Goal: Transaction & Acquisition: Purchase product/service

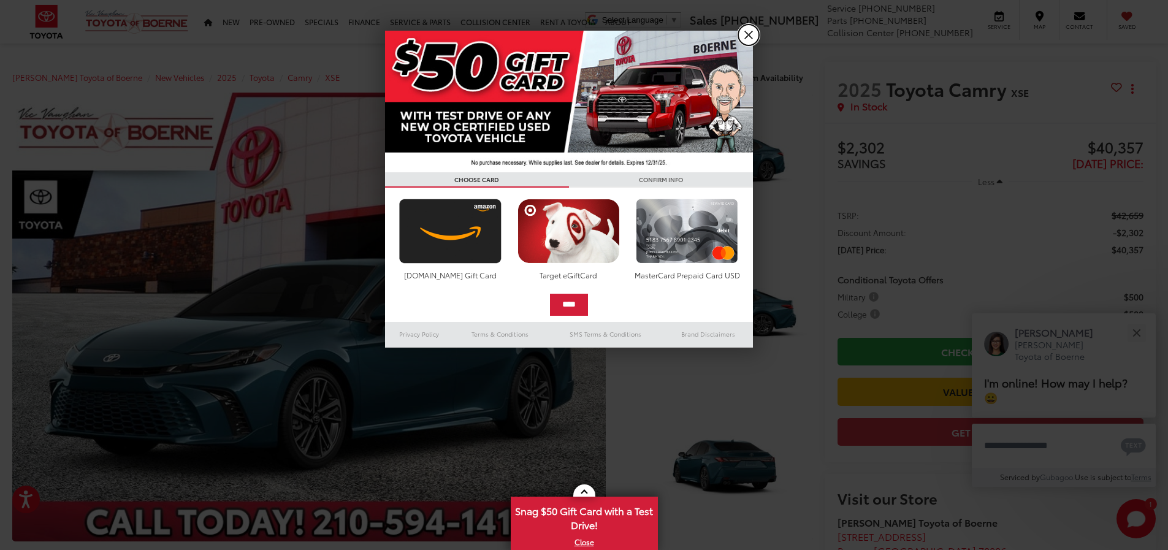
click at [742, 34] on link "X" at bounding box center [748, 35] width 21 height 21
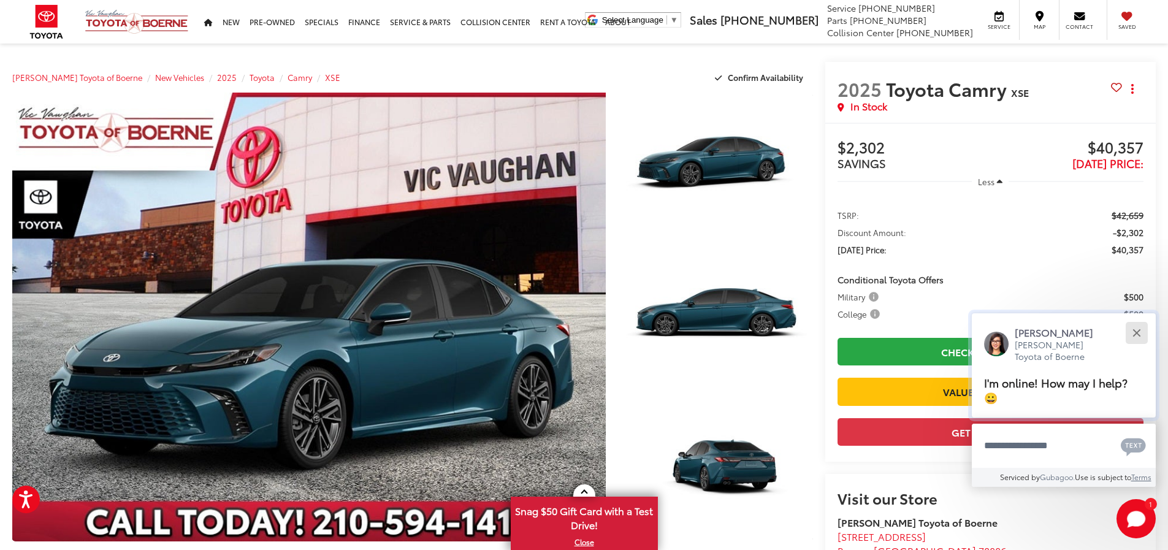
click at [1138, 333] on div "Close" at bounding box center [1136, 333] width 8 height 8
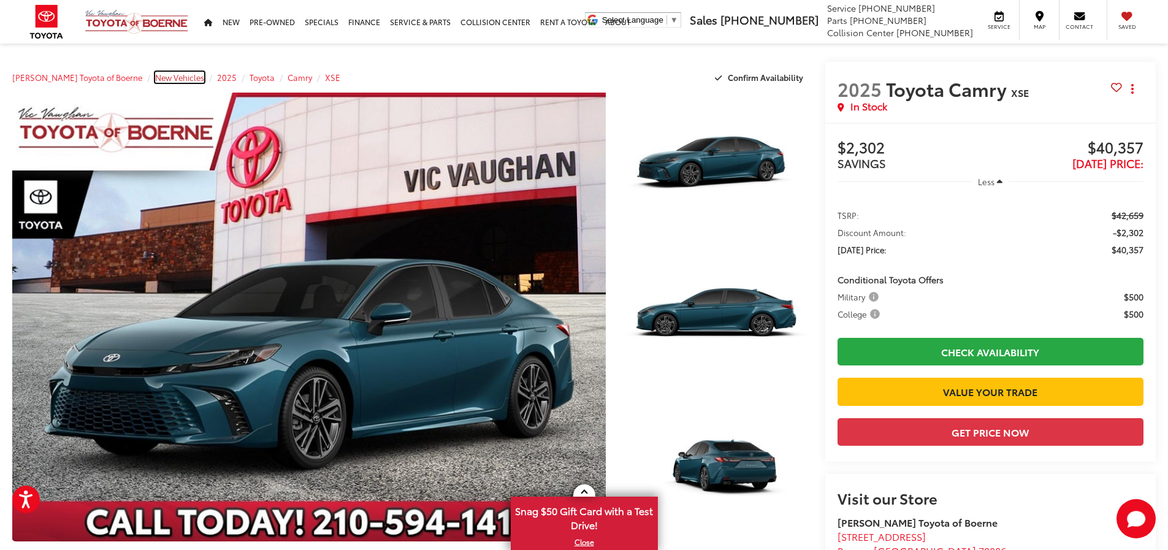
click at [160, 77] on span "New Vehicles" at bounding box center [179, 77] width 49 height 11
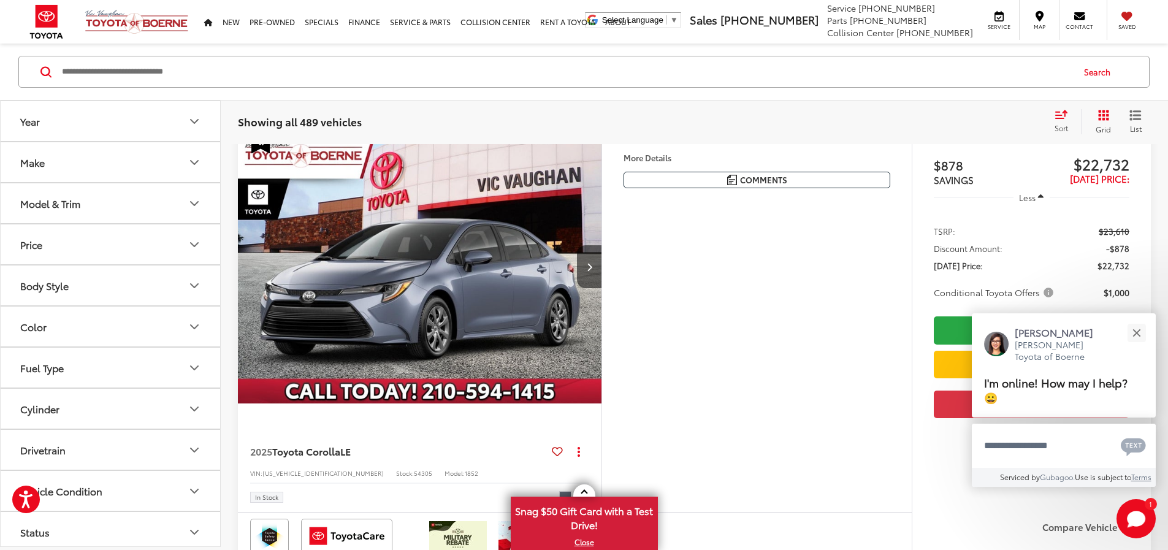
scroll to position [368, 0]
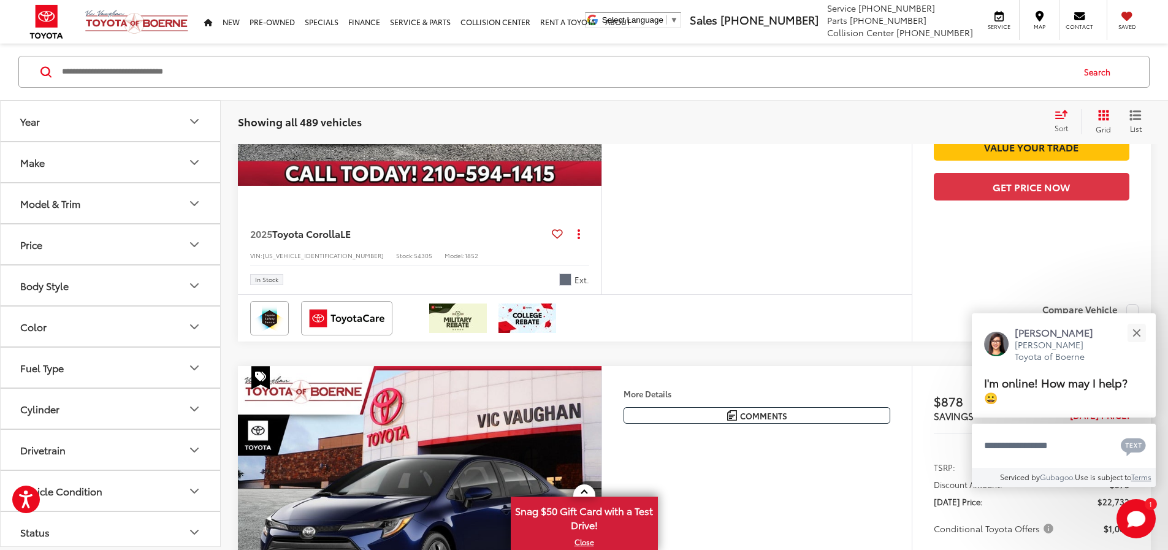
click at [186, 120] on button "Year" at bounding box center [111, 121] width 221 height 40
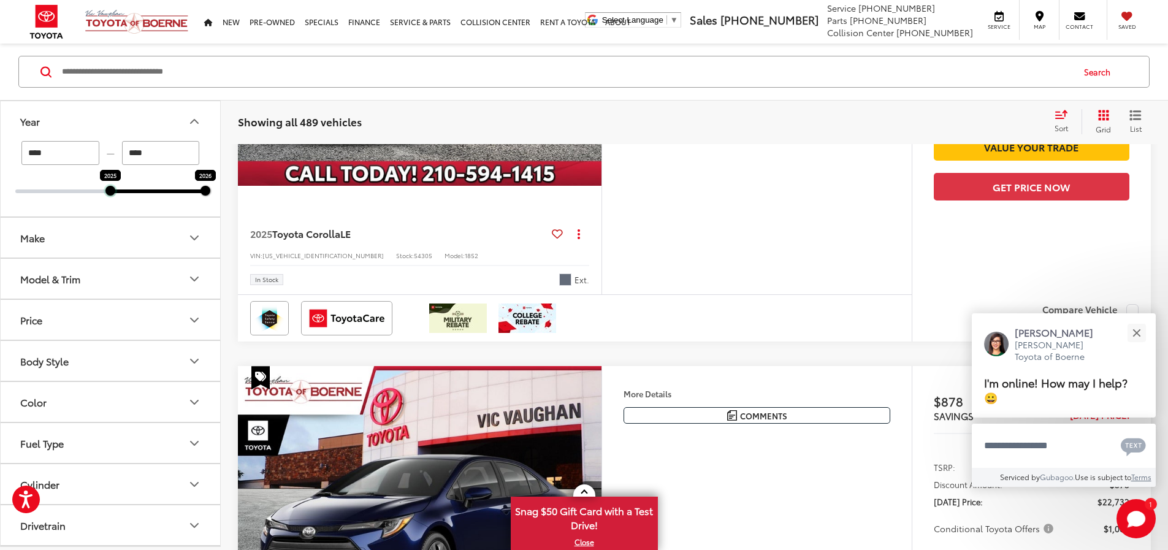
drag, startPoint x: 15, startPoint y: 188, endPoint x: 105, endPoint y: 196, distance: 90.4
click at [104, 196] on div "**** — **** 2025 2026" at bounding box center [110, 178] width 219 height 75
type input "****"
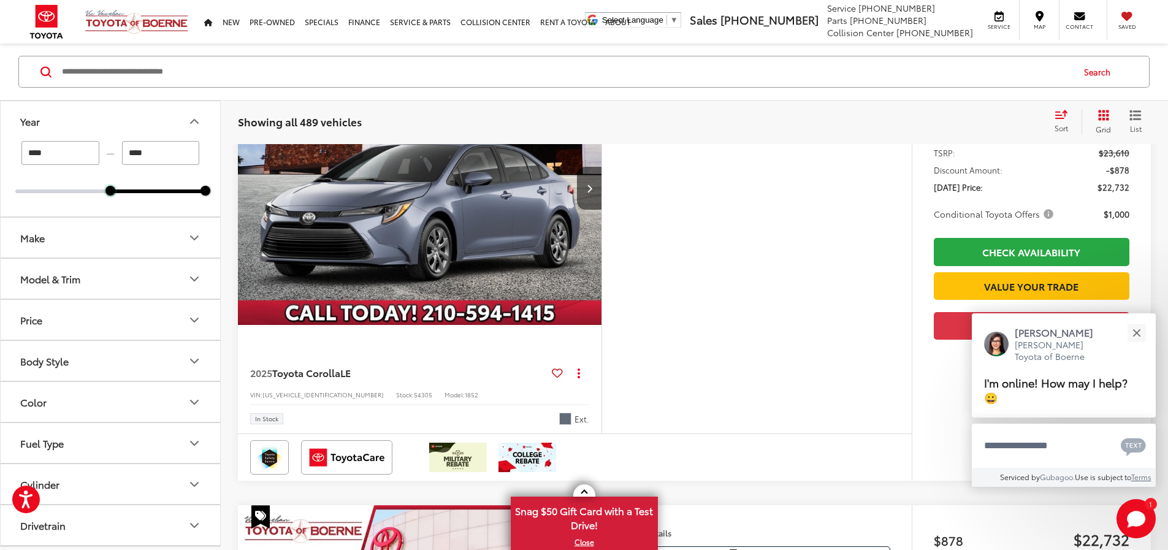
scroll to position [135, 0]
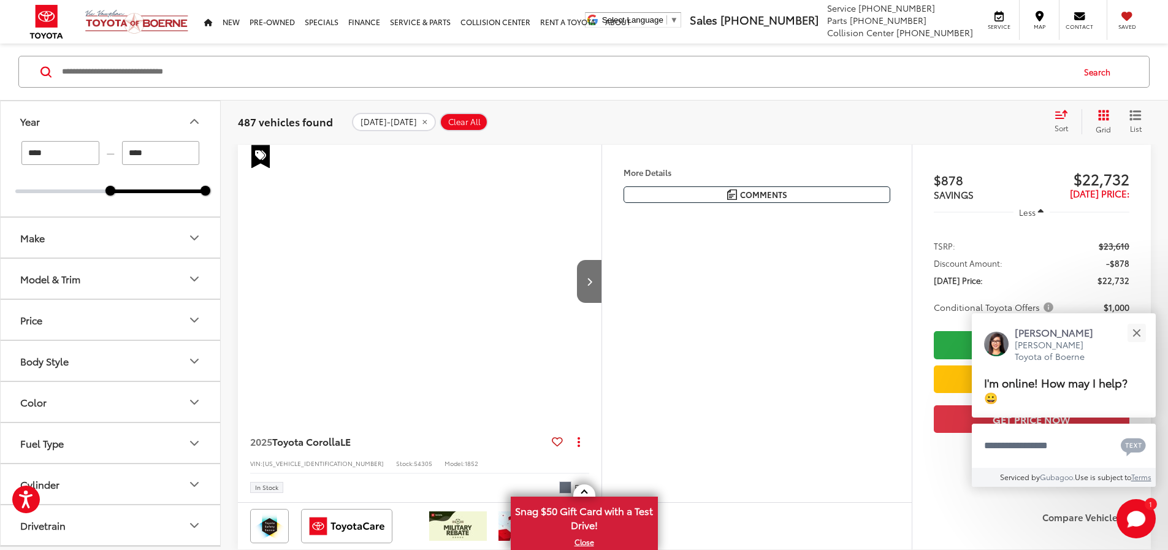
click at [192, 123] on icon "Year" at bounding box center [194, 122] width 7 height 4
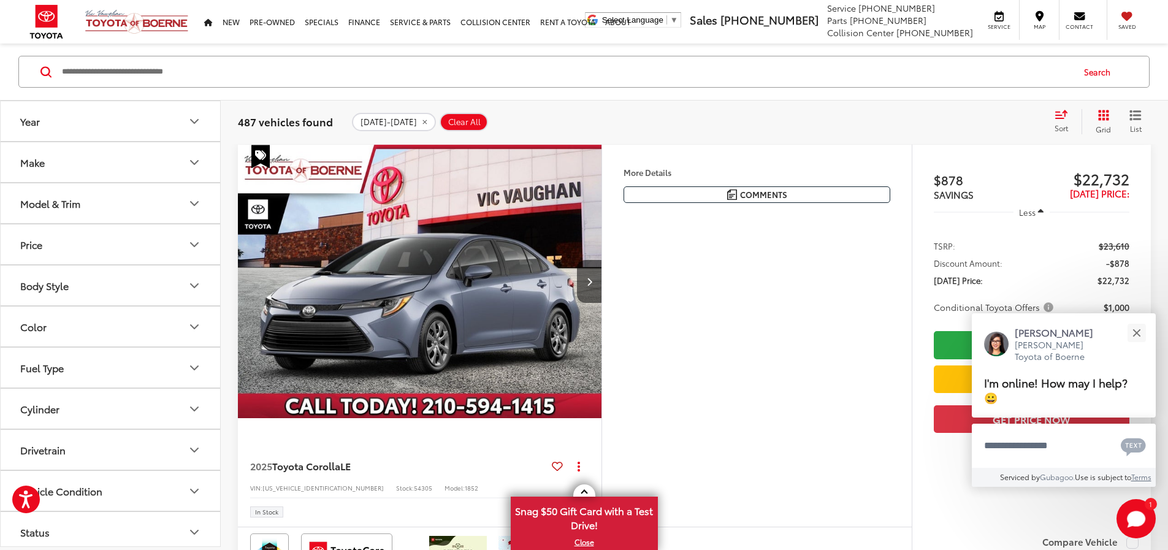
click at [202, 167] on button "Make" at bounding box center [111, 162] width 221 height 40
click at [192, 160] on icon "Make" at bounding box center [194, 162] width 15 height 15
click at [193, 205] on icon "Model & Trim" at bounding box center [194, 203] width 15 height 15
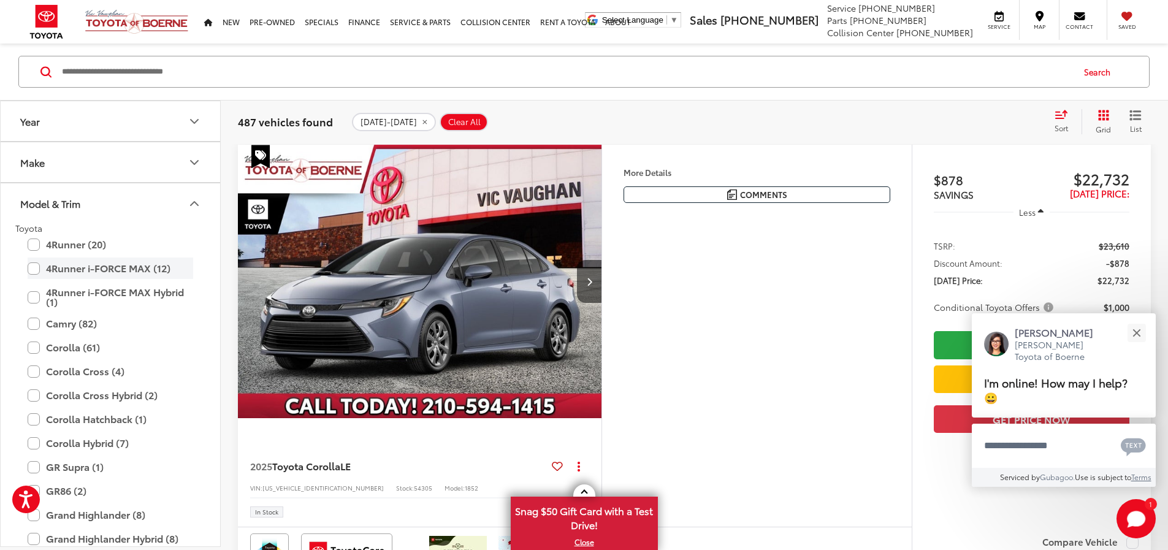
scroll to position [61, 0]
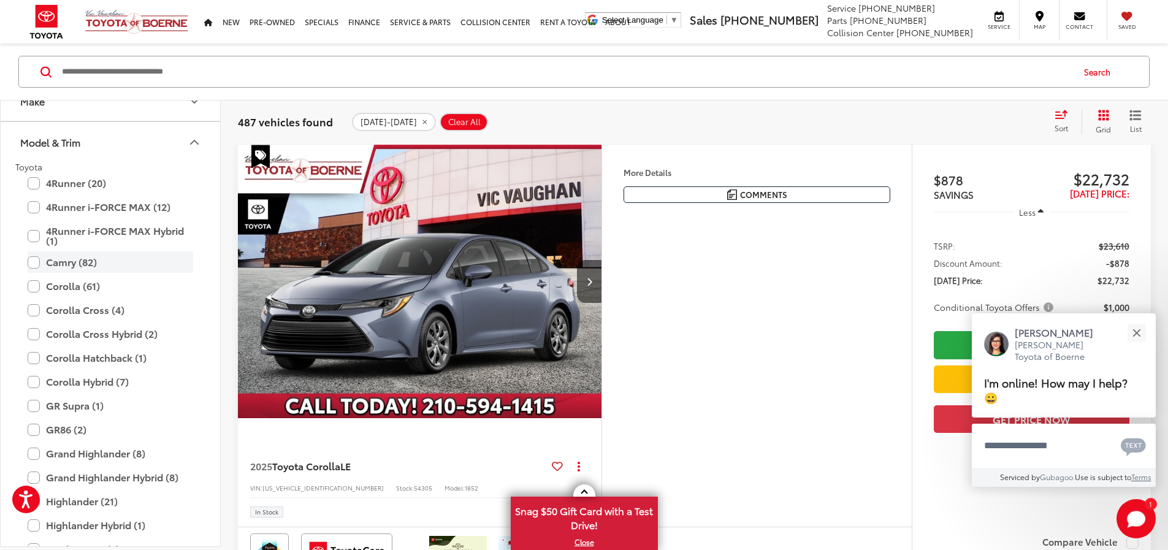
click at [28, 264] on label "Camry (82)" at bounding box center [110, 261] width 165 height 21
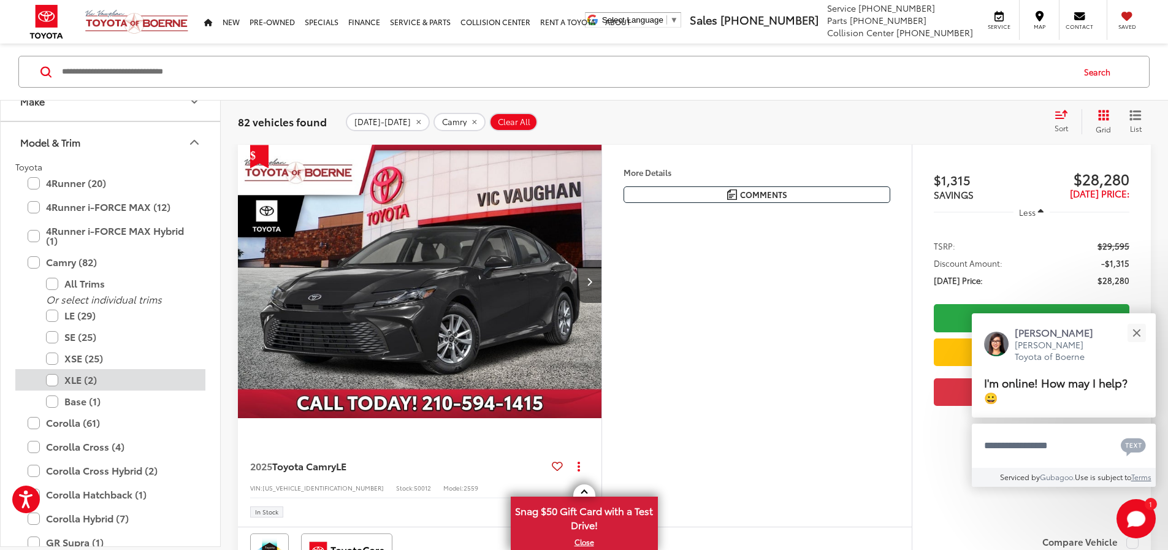
click at [50, 380] on label "XLE (2)" at bounding box center [119, 379] width 147 height 21
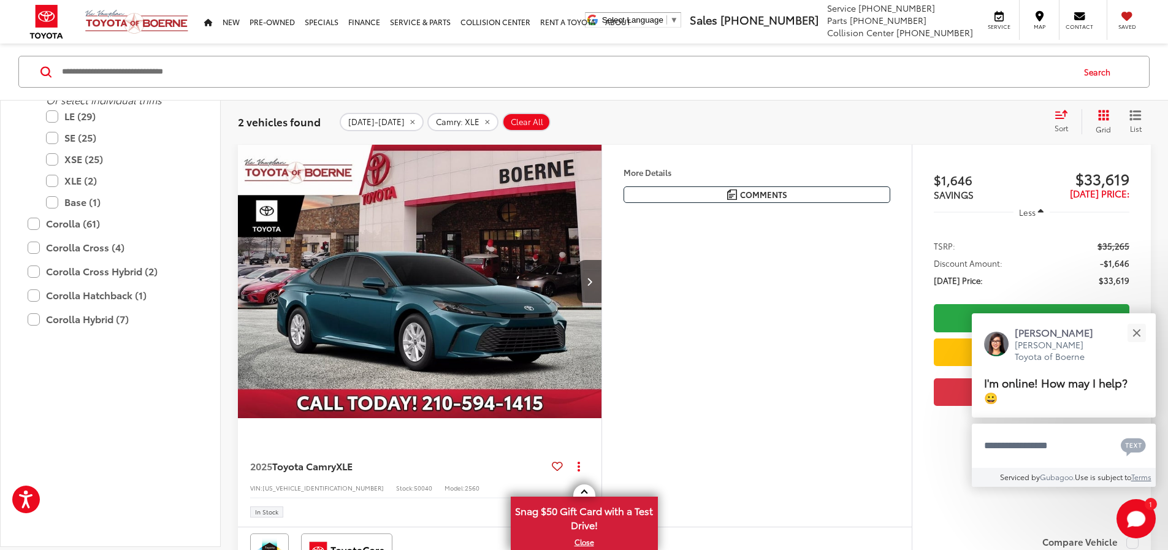
scroll to position [40, 0]
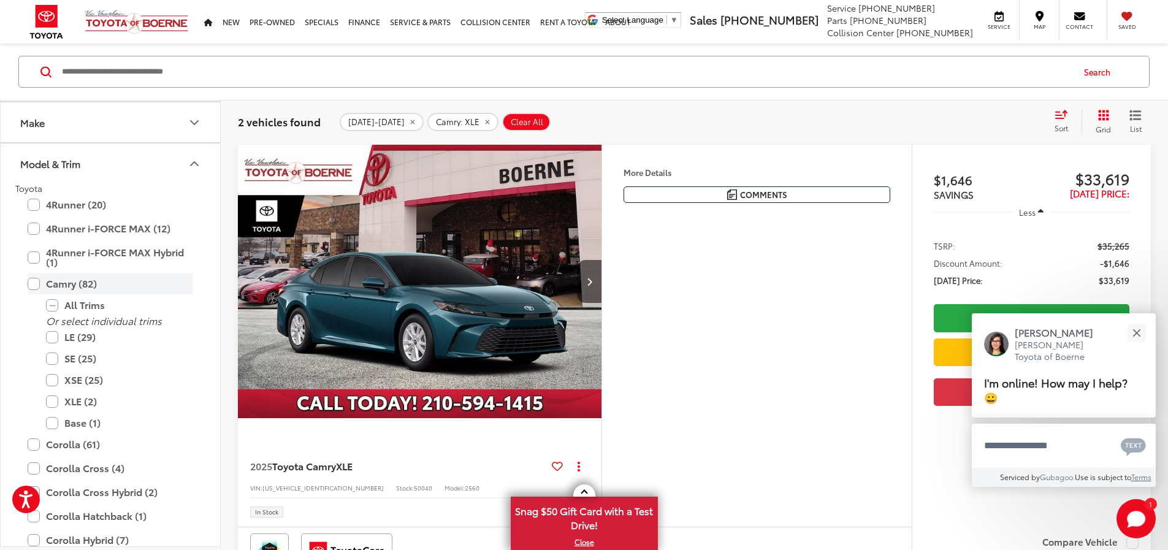
click at [181, 284] on label "Camry (82)" at bounding box center [110, 283] width 165 height 21
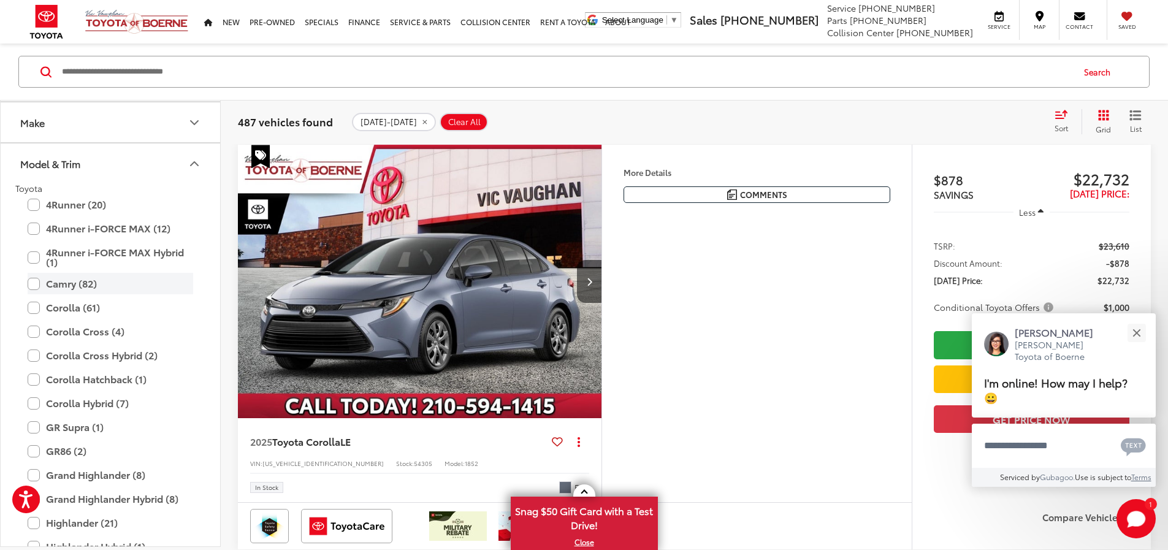
click at [139, 287] on label "Camry (82)" at bounding box center [110, 283] width 165 height 21
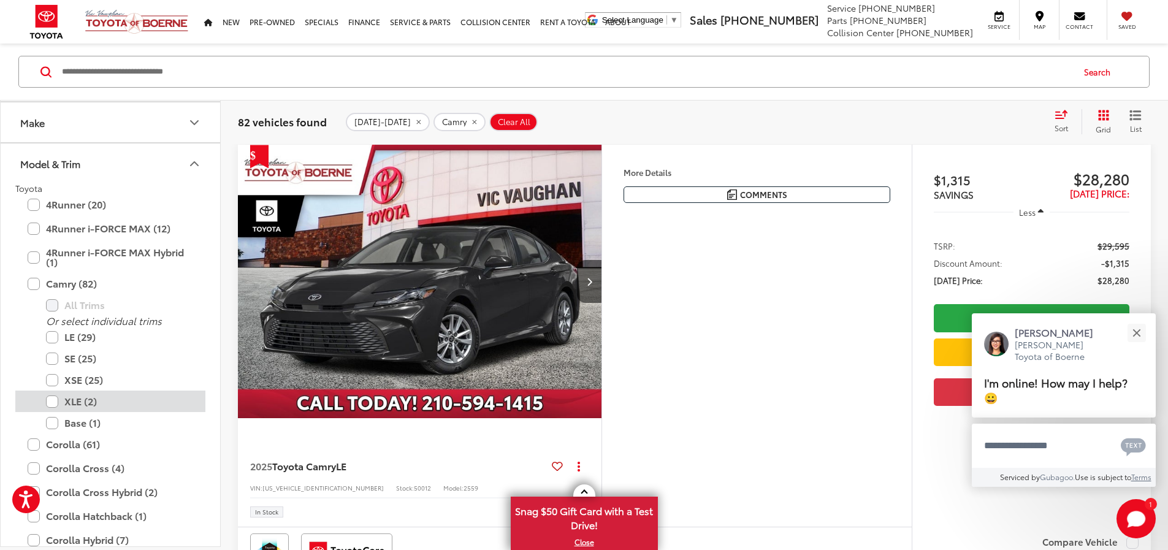
click at [53, 397] on label "XLE (2)" at bounding box center [119, 400] width 147 height 21
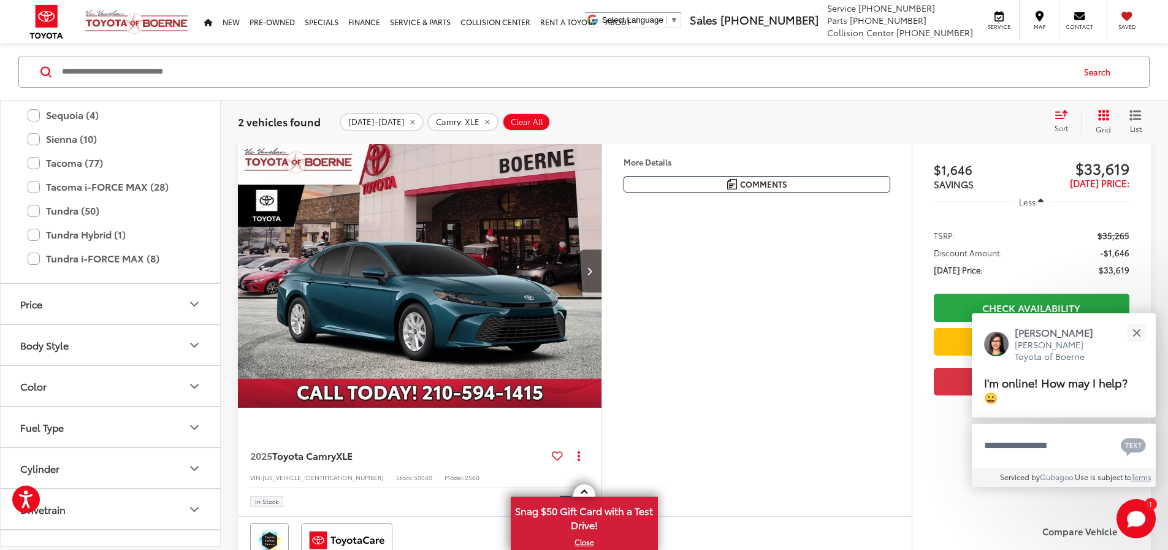
scroll to position [135, 0]
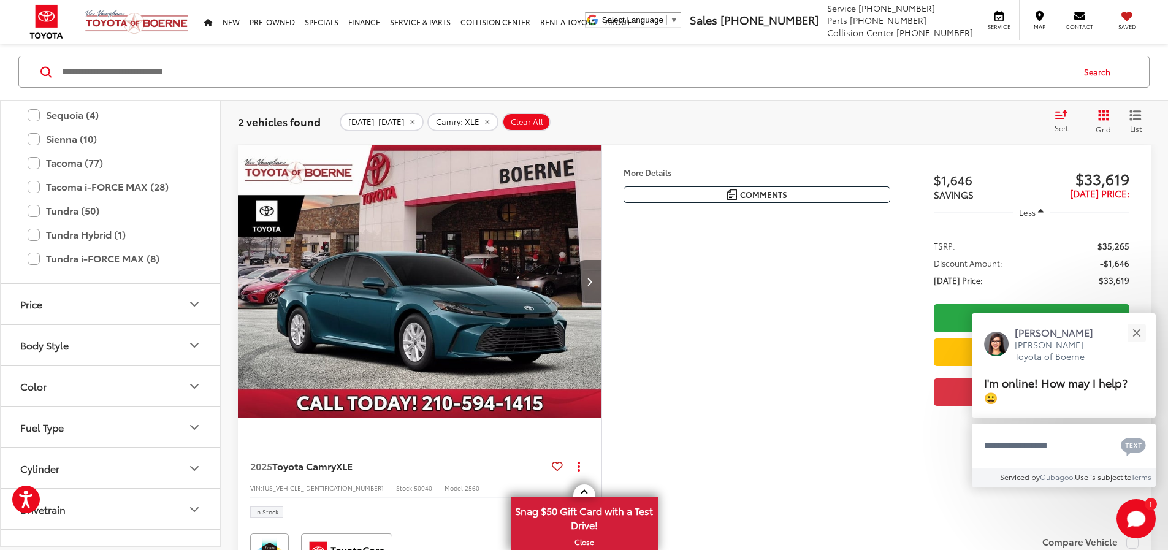
click at [601, 303] on button "Next image" at bounding box center [589, 281] width 25 height 43
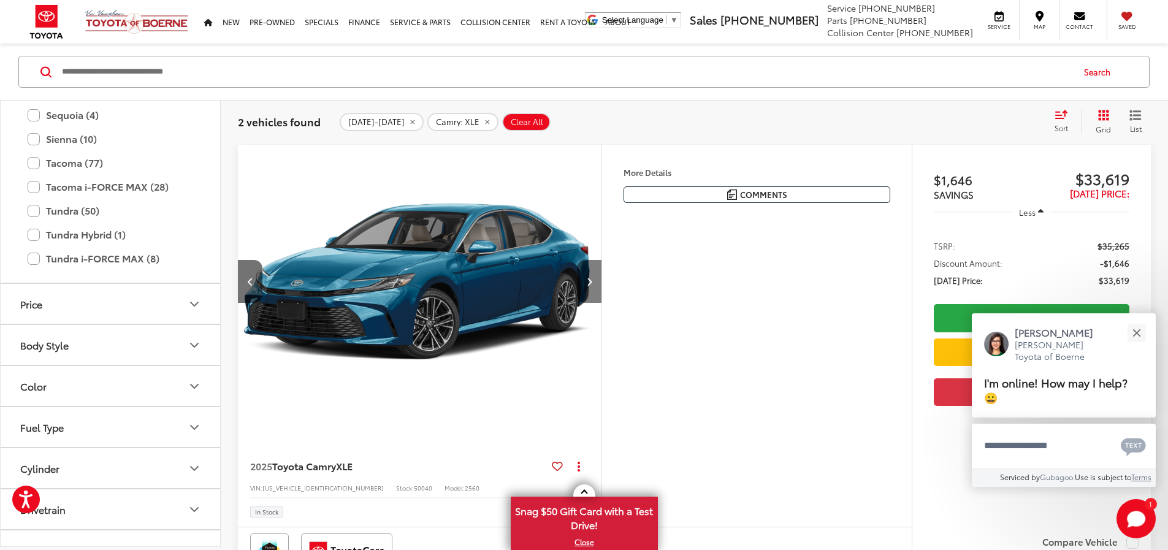
click at [601, 303] on button "Next image" at bounding box center [589, 281] width 25 height 43
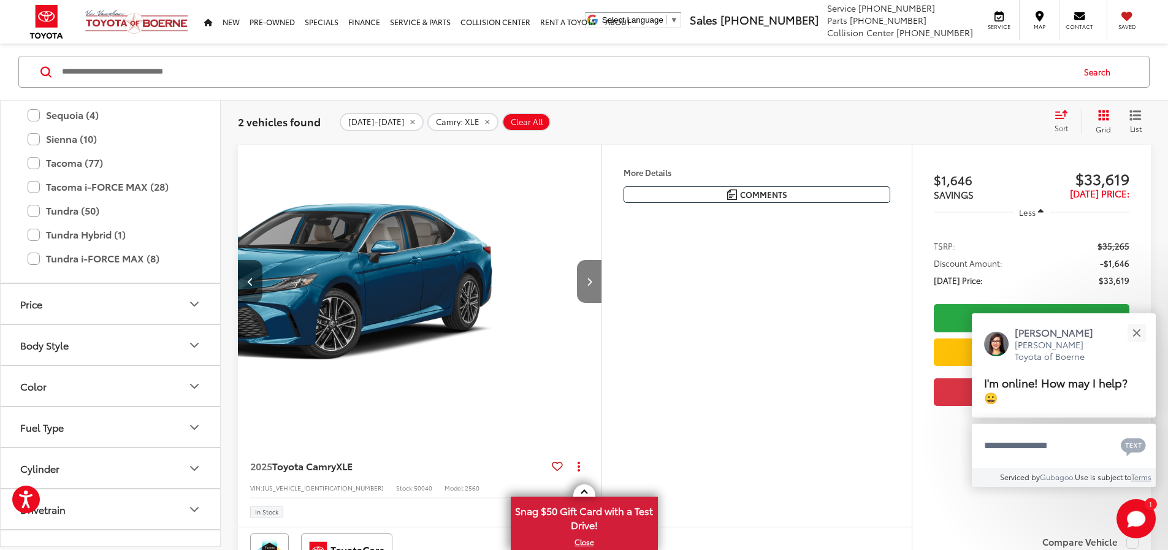
scroll to position [0, 930]
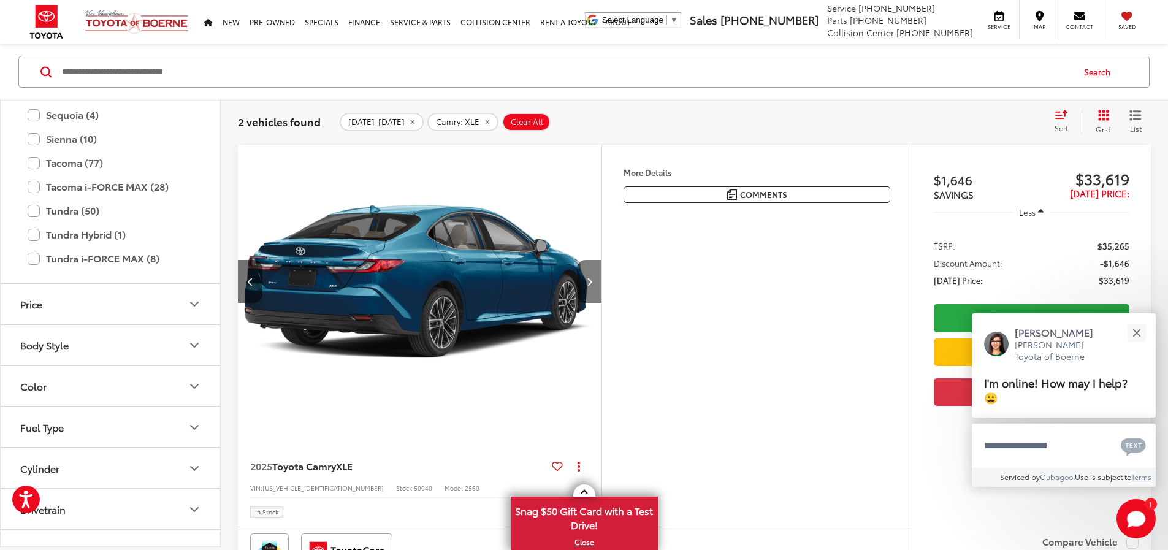
click at [601, 303] on button "Next image" at bounding box center [589, 281] width 25 height 43
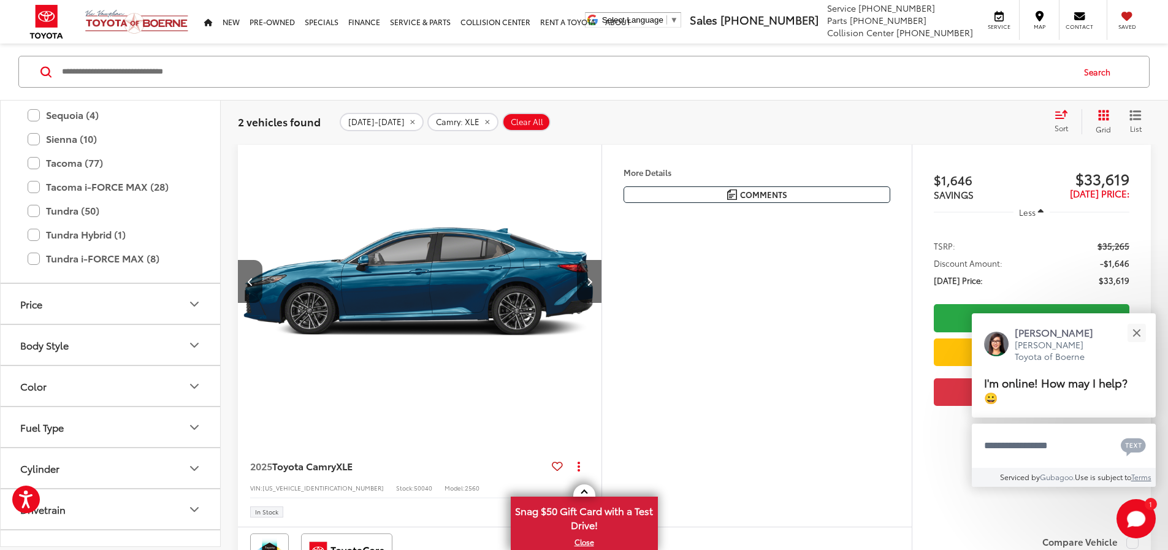
scroll to position [0, 1394]
click at [1138, 335] on div "Close" at bounding box center [1136, 333] width 8 height 8
